Goal: Task Accomplishment & Management: Manage account settings

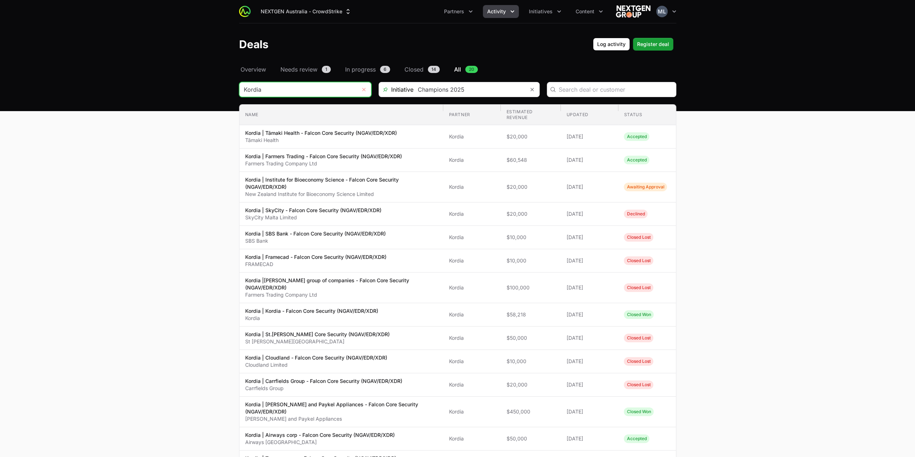
click at [361, 87] on button "Remove" at bounding box center [364, 89] width 14 height 14
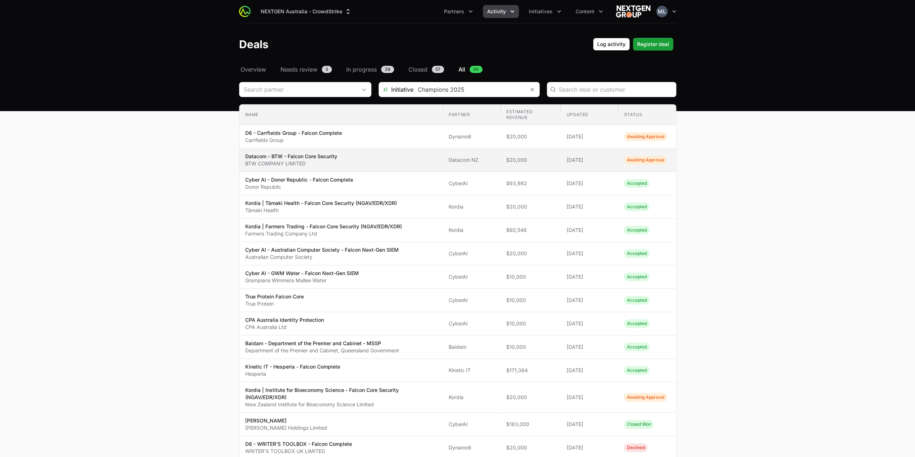
click at [277, 160] on p "BTW COMPANY LIMITED" at bounding box center [291, 163] width 92 height 7
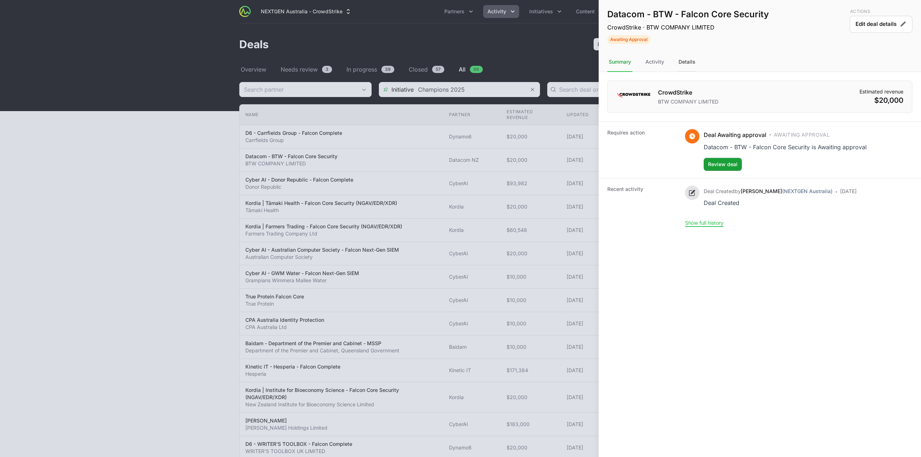
click at [687, 60] on div "Details" at bounding box center [687, 62] width 20 height 19
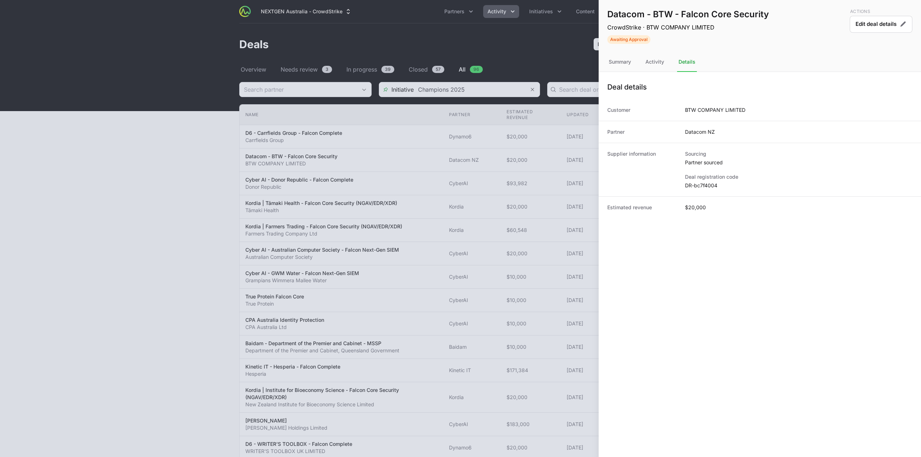
click at [701, 187] on dd "DR-bc7f4004" at bounding box center [798, 185] width 227 height 7
copy dl "DR-bc7f4004"
click at [295, 88] on div at bounding box center [457, 228] width 915 height 457
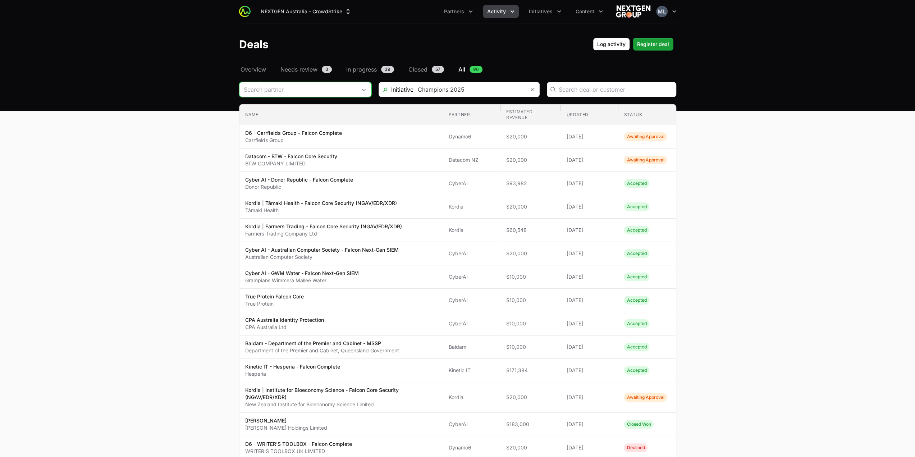
click at [316, 92] on input "Deals Filters" at bounding box center [298, 89] width 117 height 14
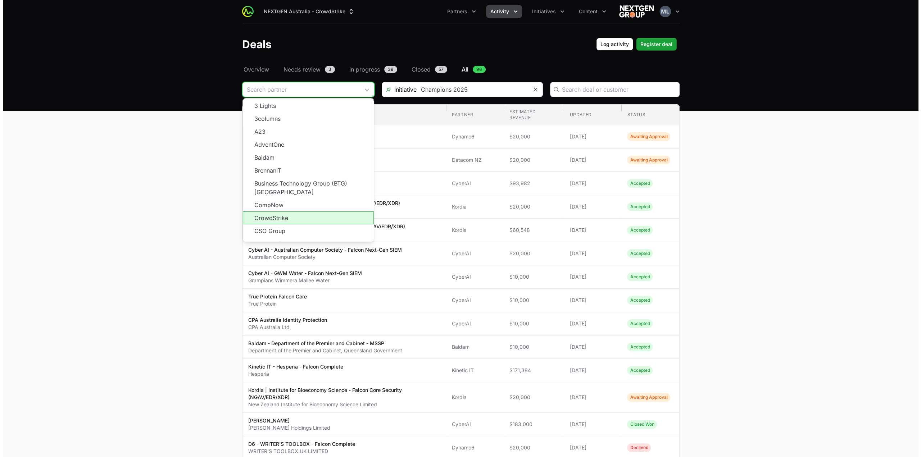
scroll to position [72, 0]
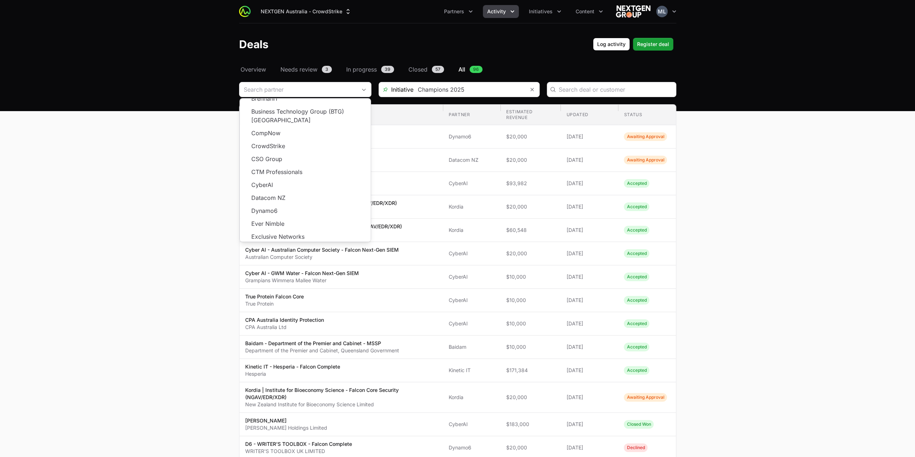
click at [193, 194] on main "Select a tab Overview Needs review In progress Closed All Overview Needs review…" at bounding box center [457, 414] width 915 height 699
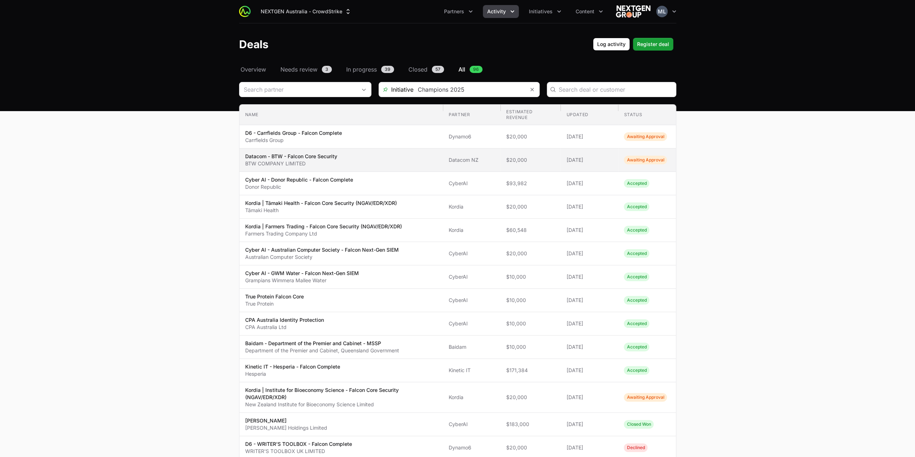
click at [359, 162] on span "Datacom - BTW - Falcon Core Security BTW COMPANY LIMITED" at bounding box center [341, 160] width 192 height 14
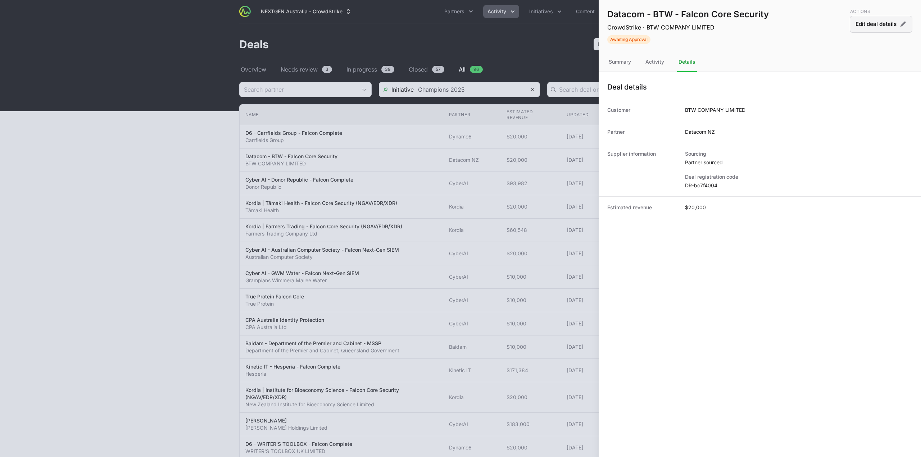
click at [864, 29] on button "Edit deal details" at bounding box center [881, 24] width 63 height 17
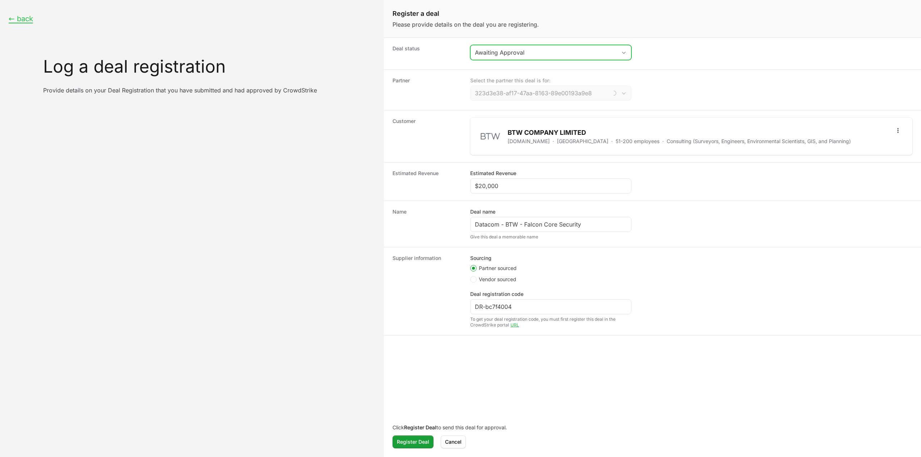
click at [525, 57] on button "Awaiting Approval" at bounding box center [550, 52] width 160 height 14
type input "Datacom NZ"
click at [517, 83] on li "Accepted" at bounding box center [551, 82] width 160 height 14
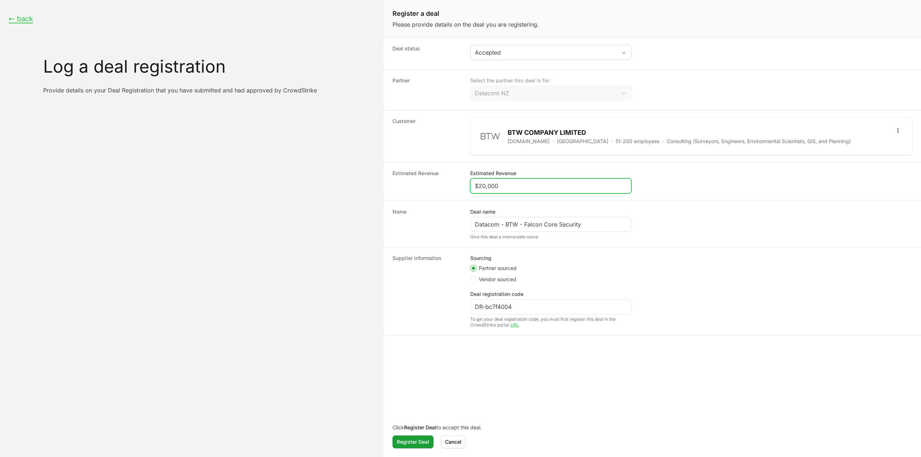
click at [523, 183] on input "$20,000" at bounding box center [551, 186] width 152 height 9
type input "$10,000"
